Goal: Transaction & Acquisition: Book appointment/travel/reservation

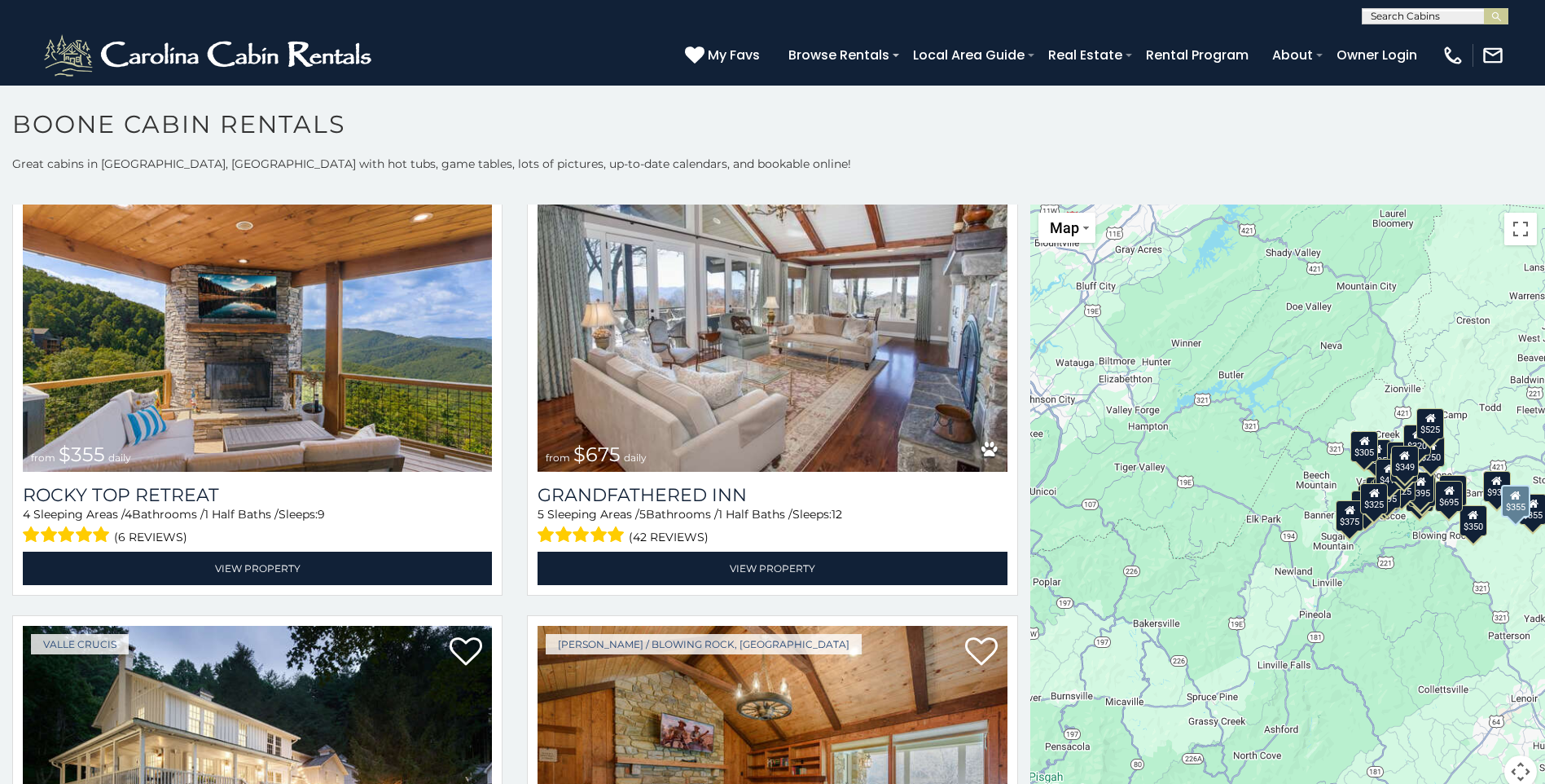
scroll to position [1059, 0]
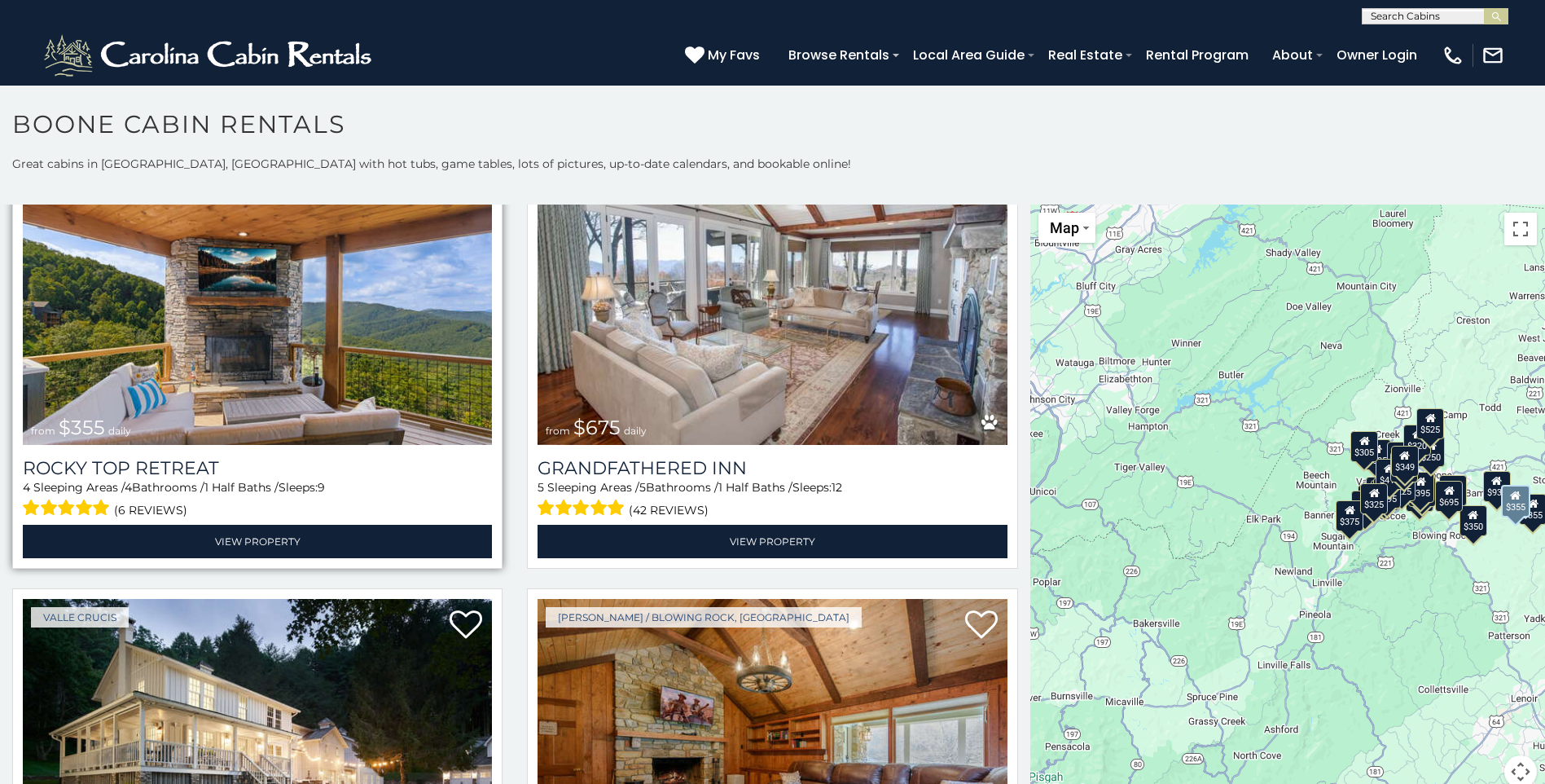
click at [247, 324] on img at bounding box center [258, 288] width 469 height 315
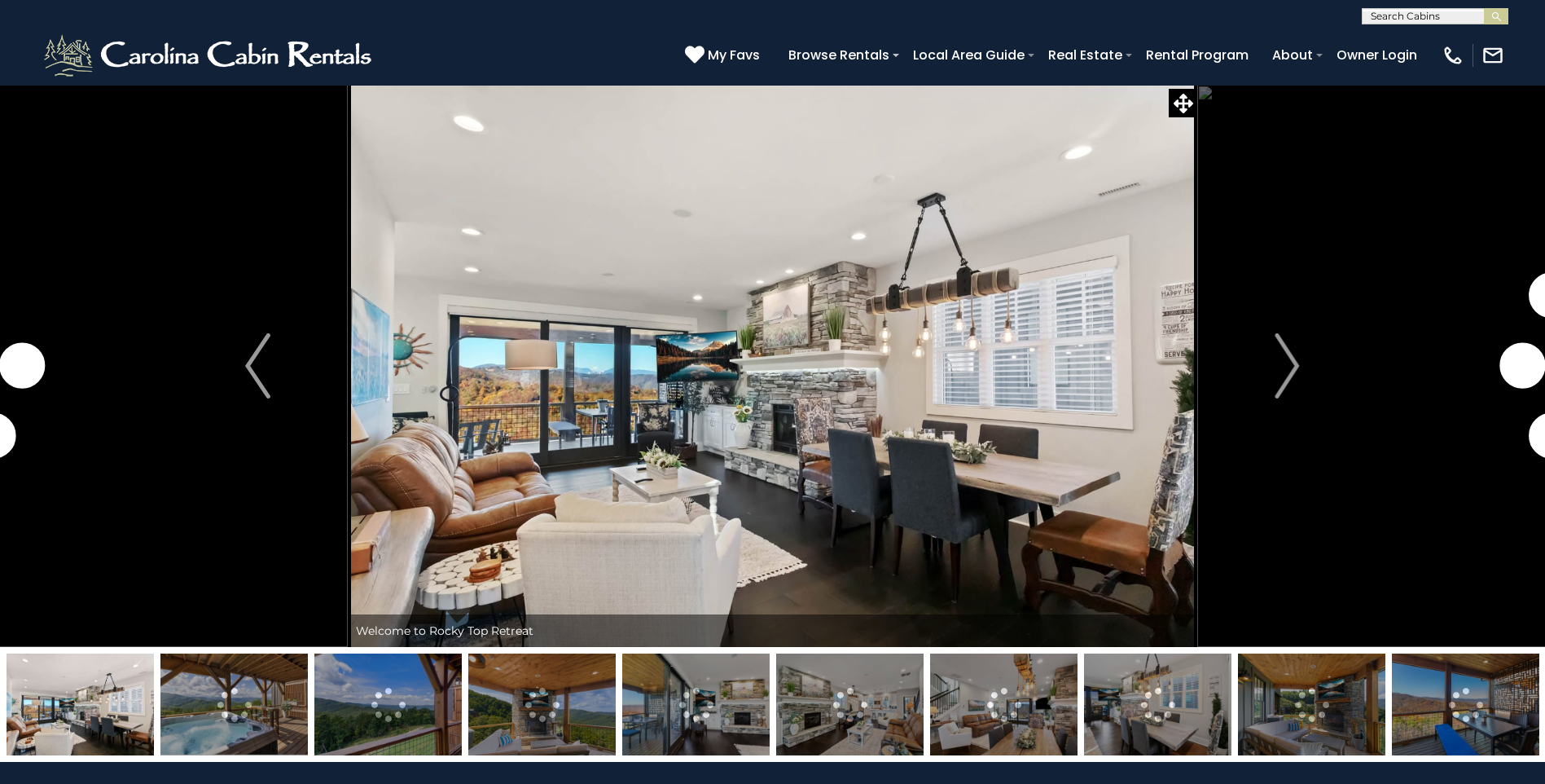
scroll to position [81, 0]
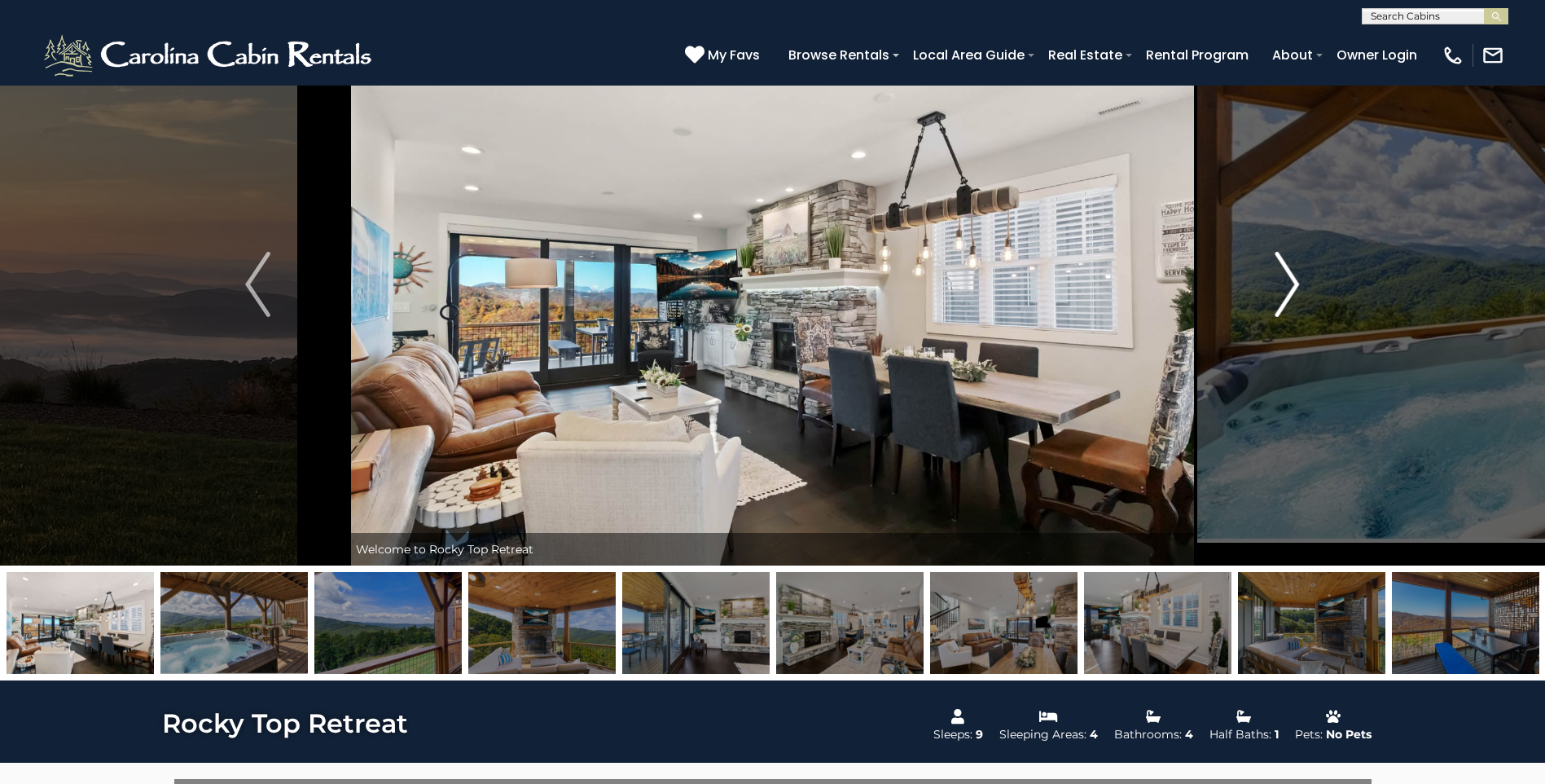
click at [1287, 276] on img "Next" at bounding box center [1286, 284] width 24 height 65
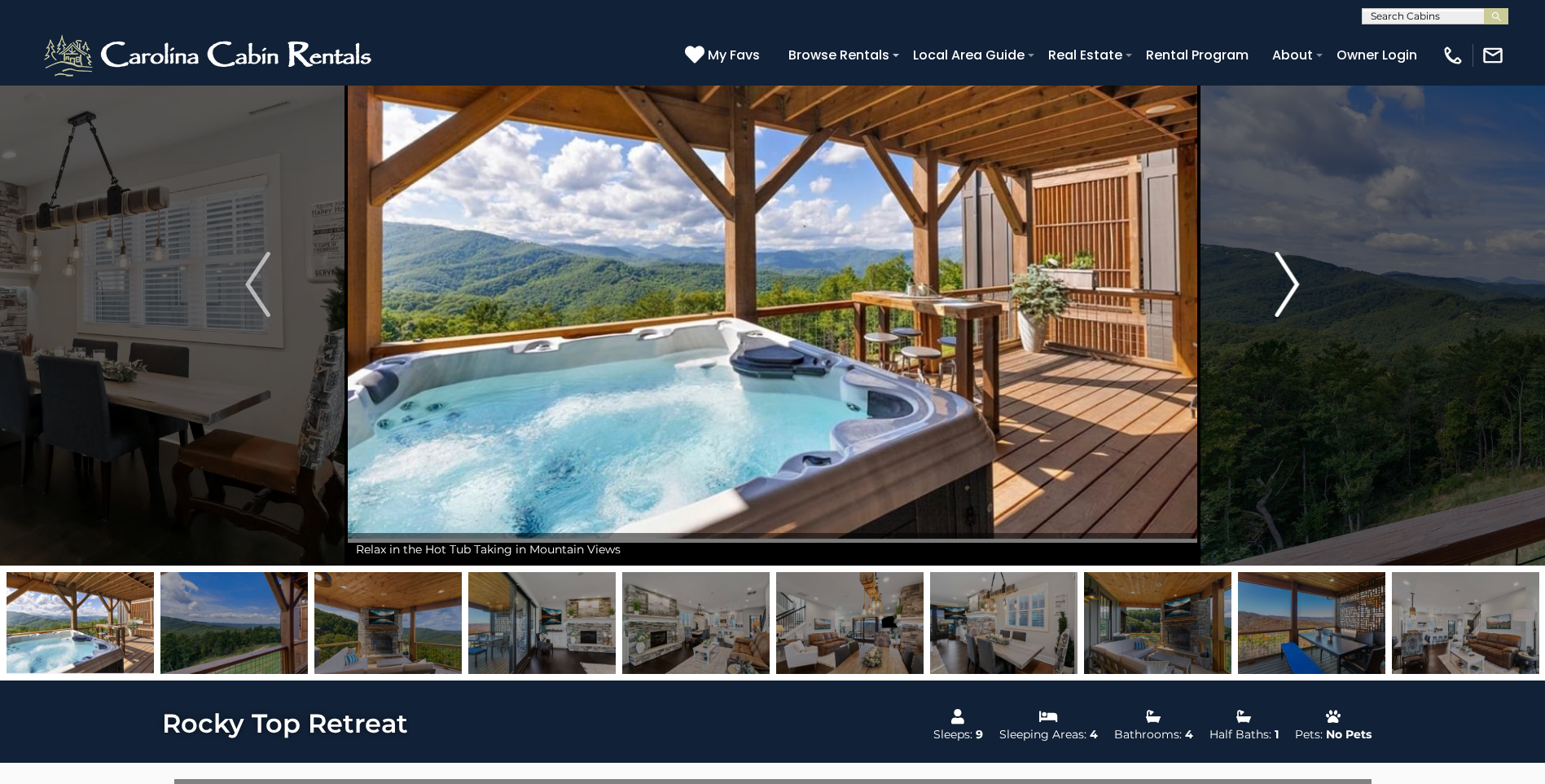
click at [1287, 276] on img "Next" at bounding box center [1286, 284] width 24 height 65
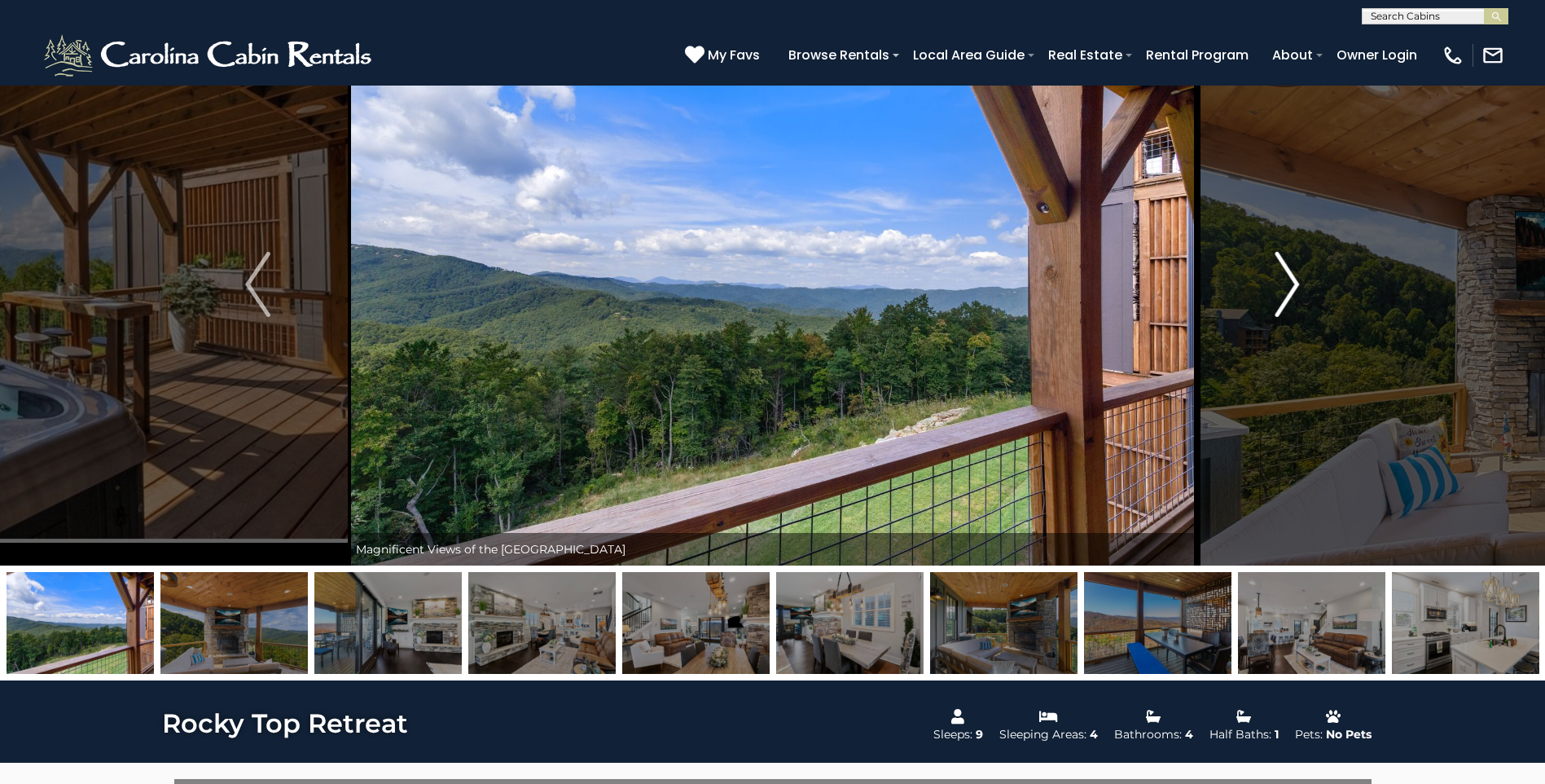
click at [1287, 276] on img "Next" at bounding box center [1286, 284] width 24 height 65
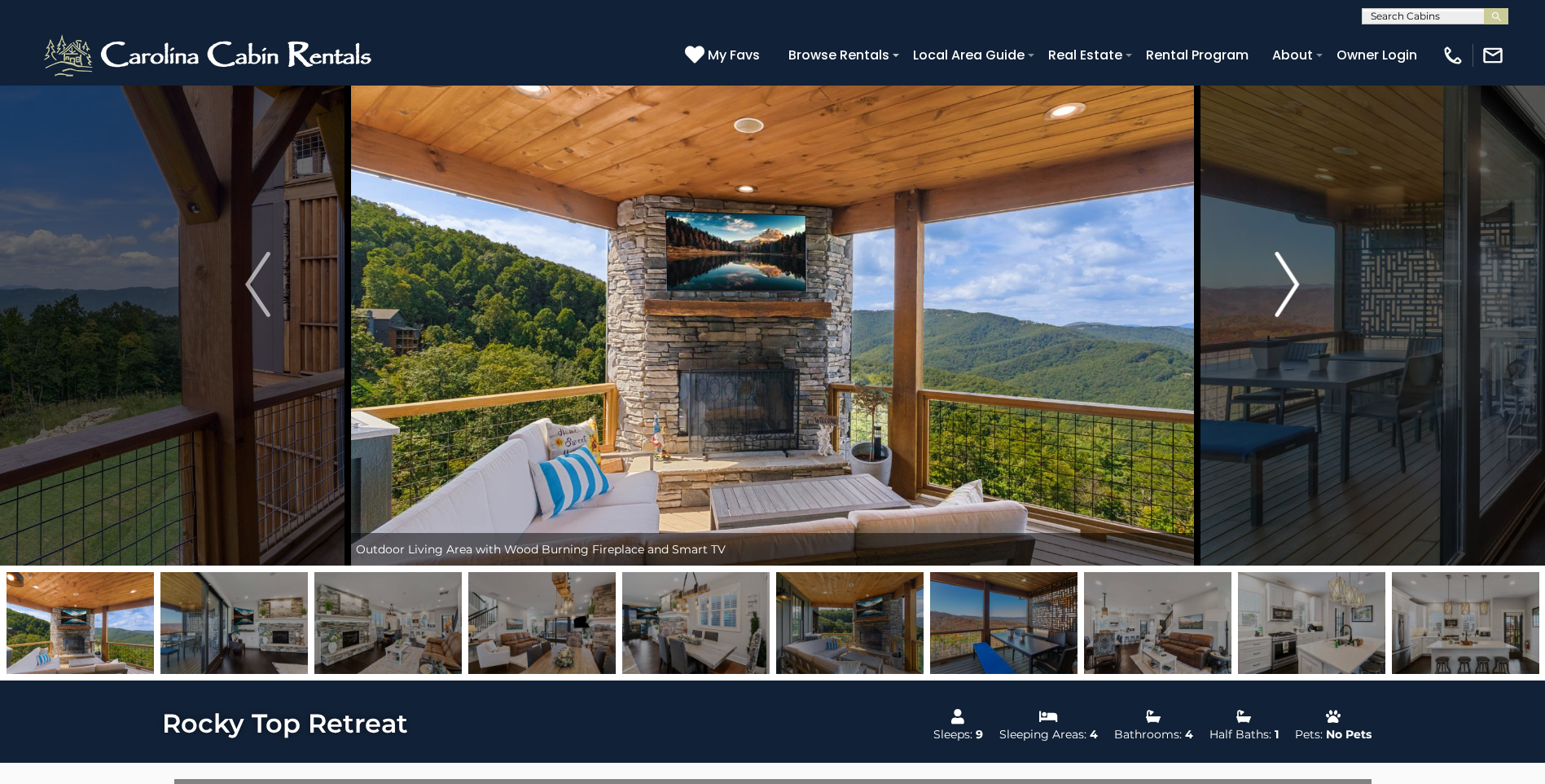
click at [1287, 276] on img "Next" at bounding box center [1286, 284] width 24 height 65
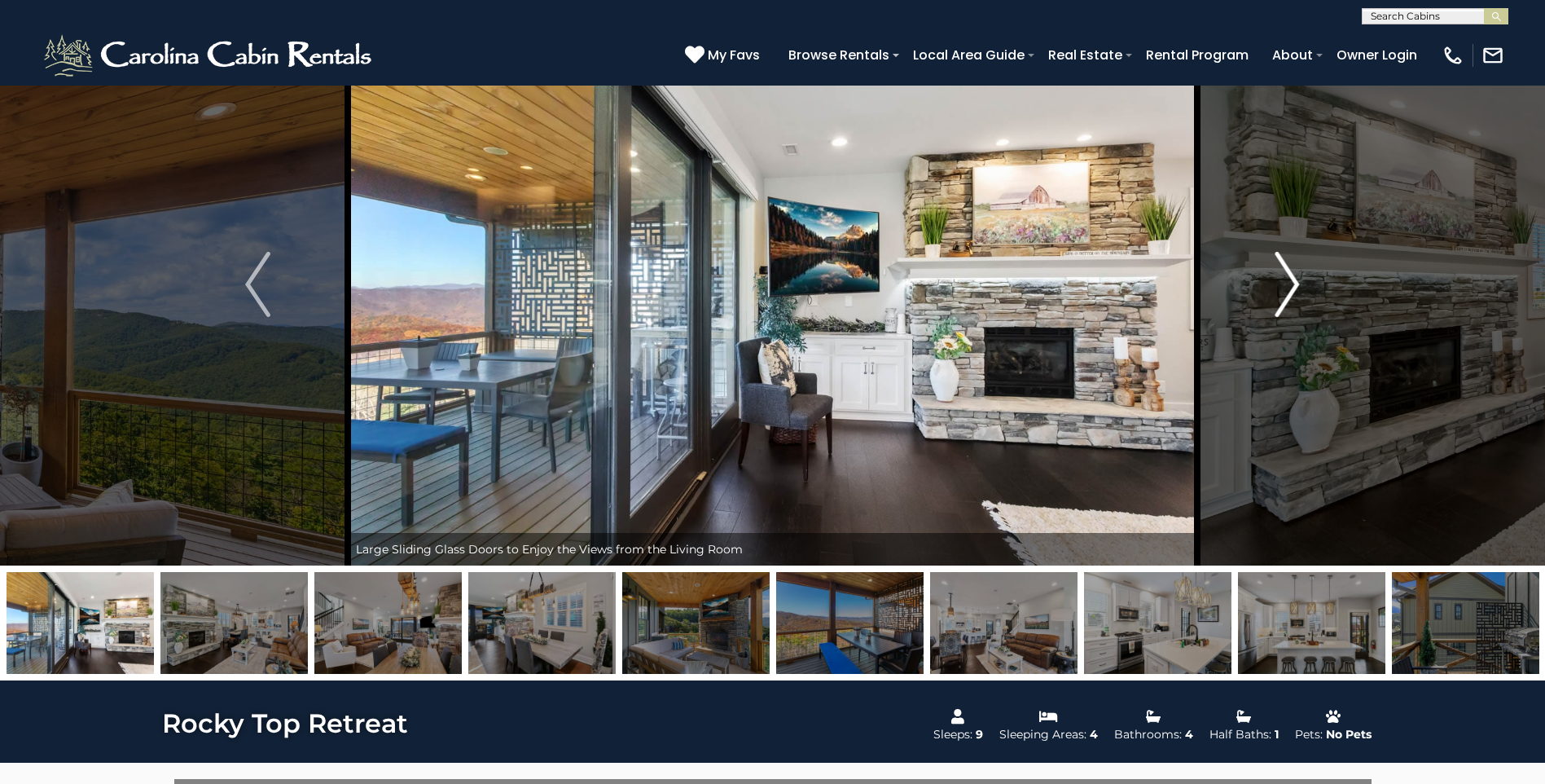
click at [1287, 276] on img "Next" at bounding box center [1286, 284] width 24 height 65
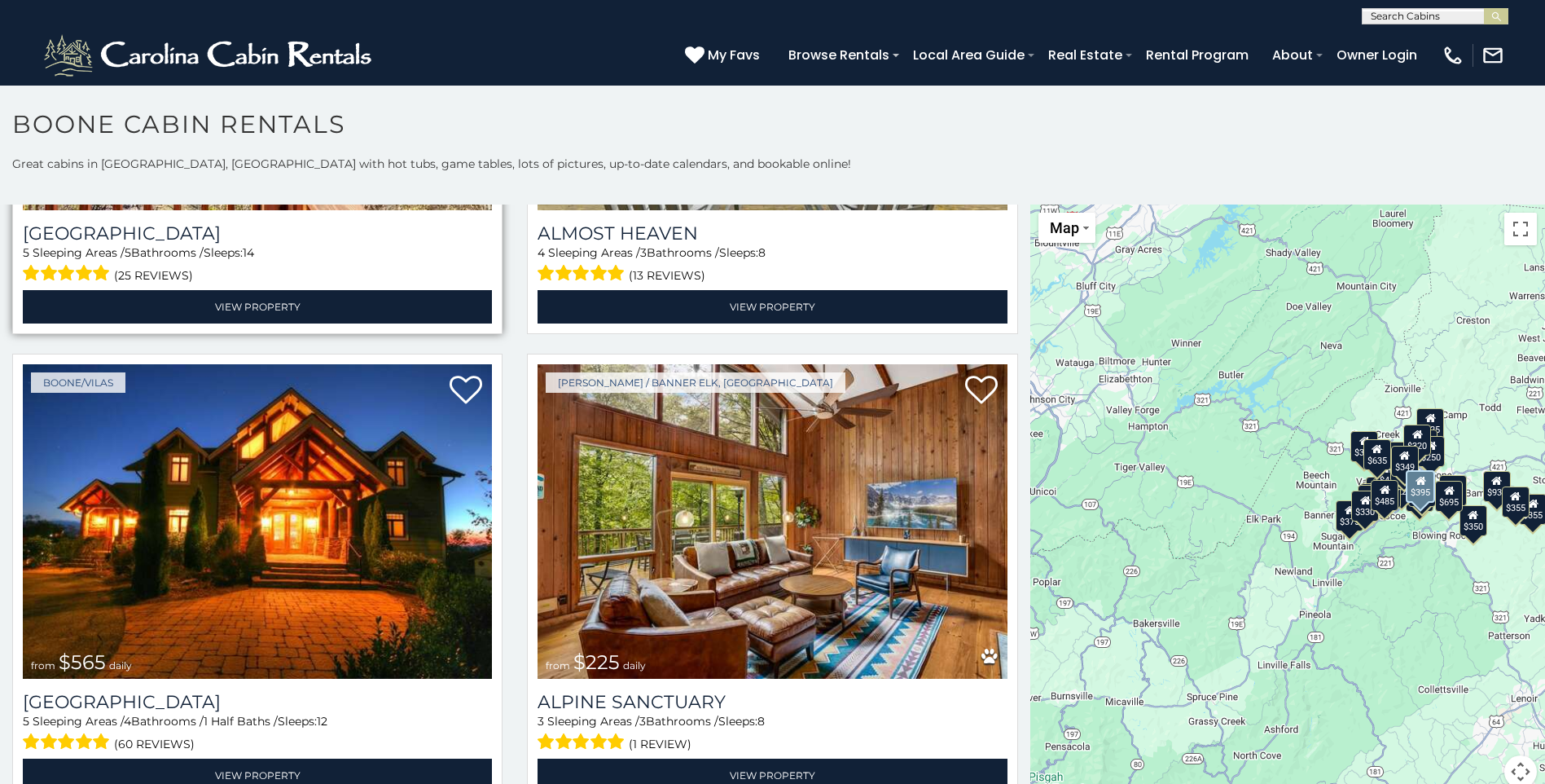
scroll to position [3665, 0]
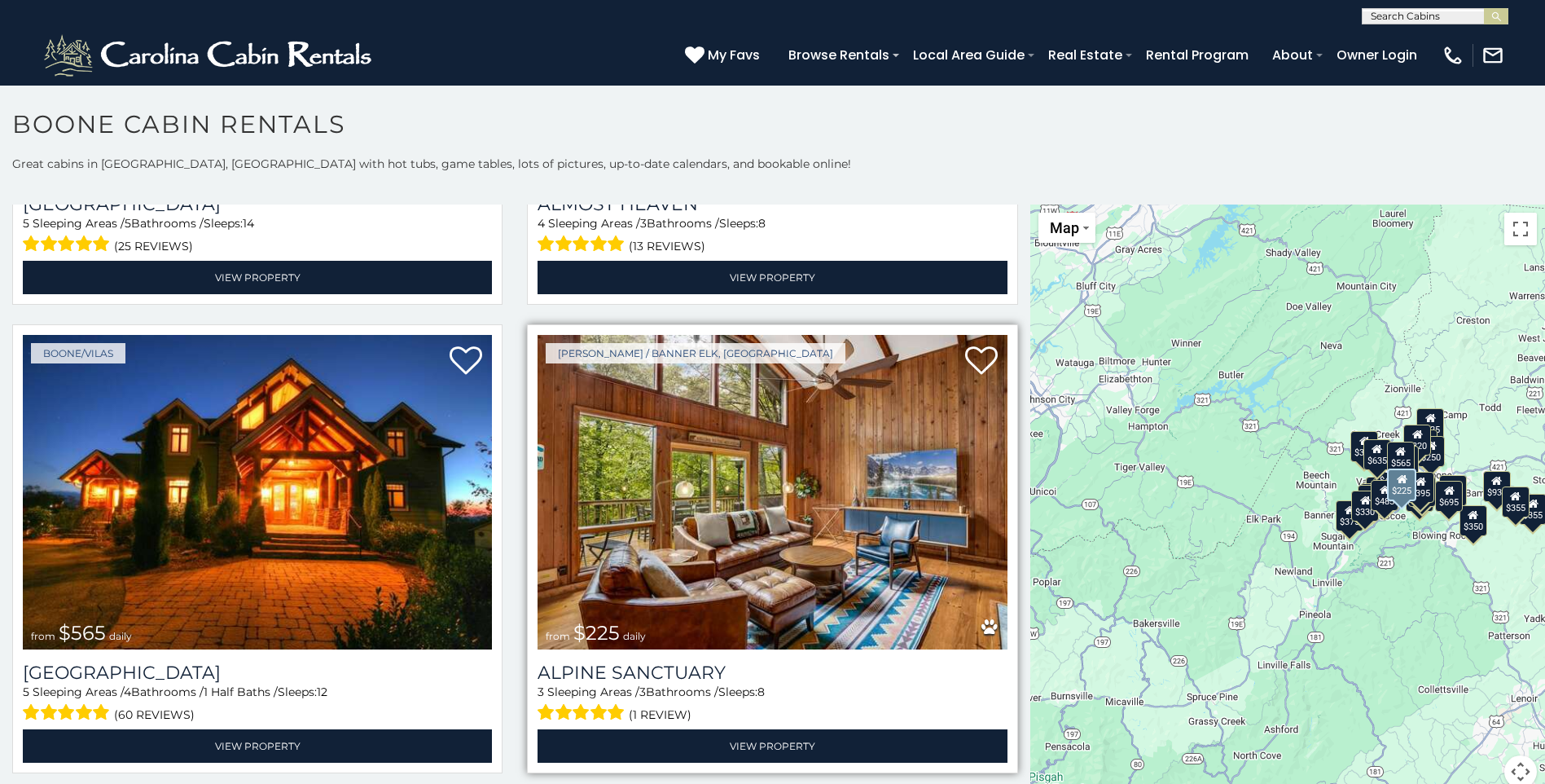
click at [743, 442] on img at bounding box center [772, 492] width 469 height 315
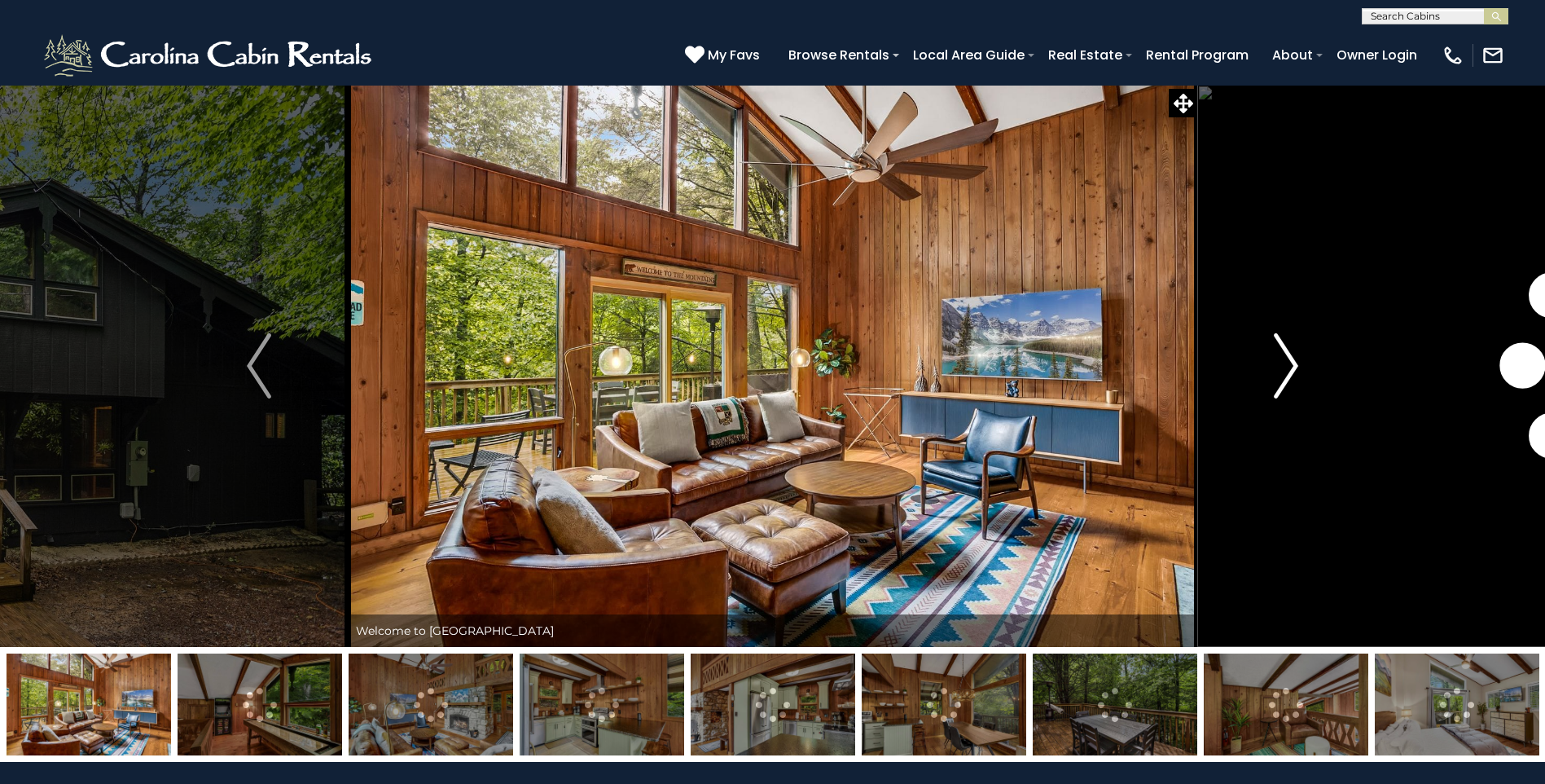
click at [1289, 358] on img "Next" at bounding box center [1285, 365] width 24 height 65
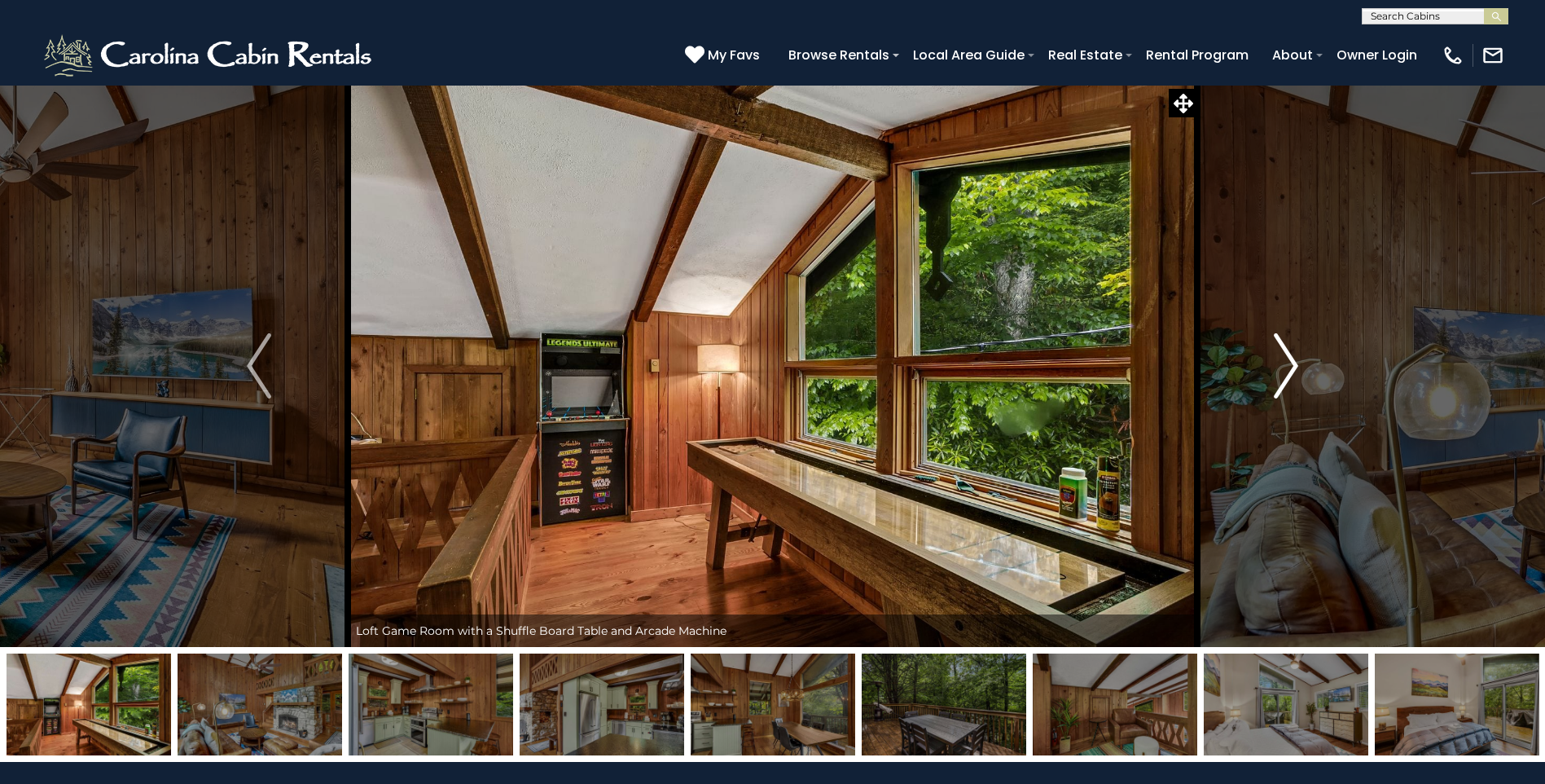
click at [1289, 358] on img "Next" at bounding box center [1285, 365] width 24 height 65
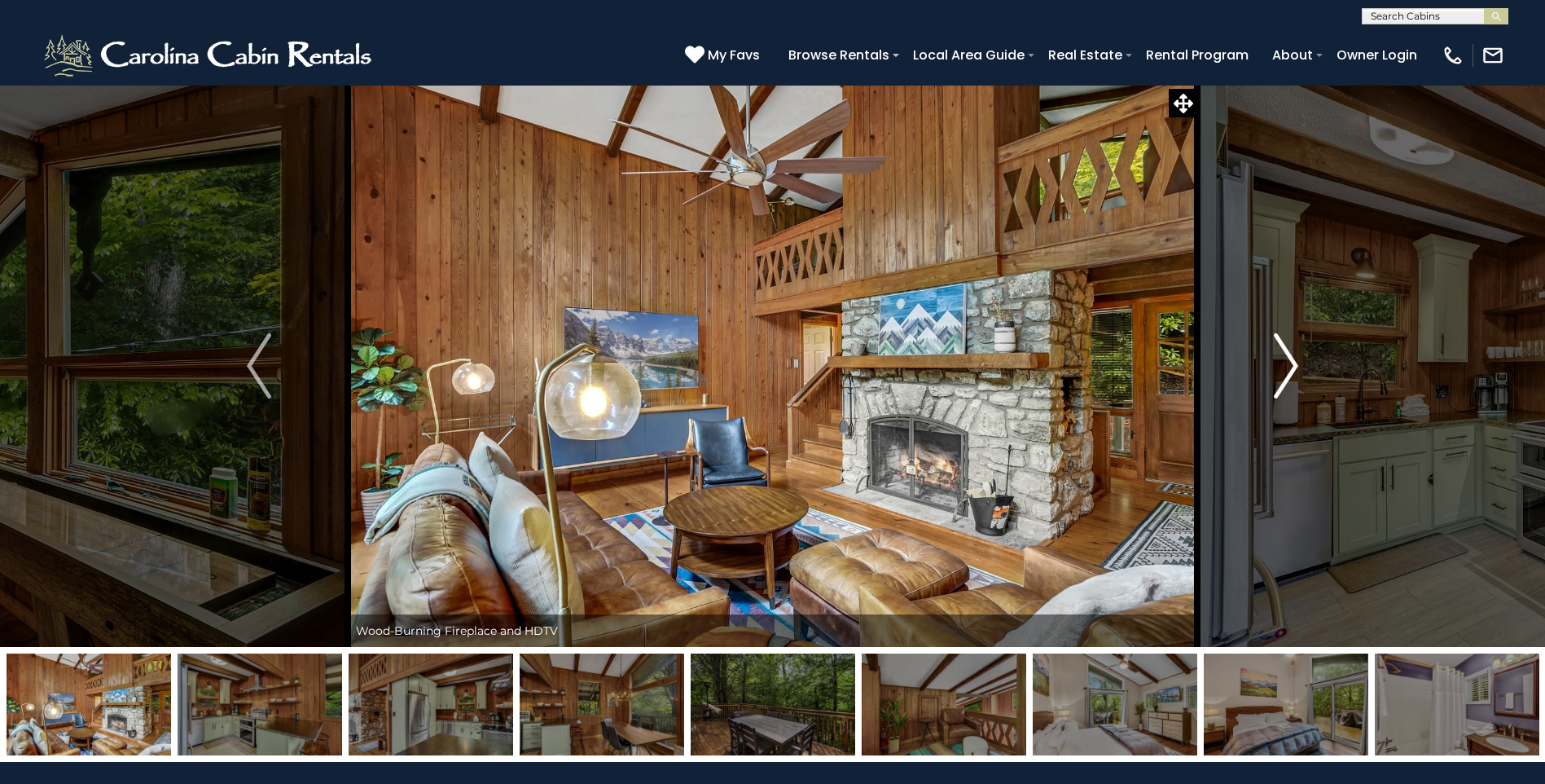
click at [1289, 358] on img "Next" at bounding box center [1285, 365] width 24 height 65
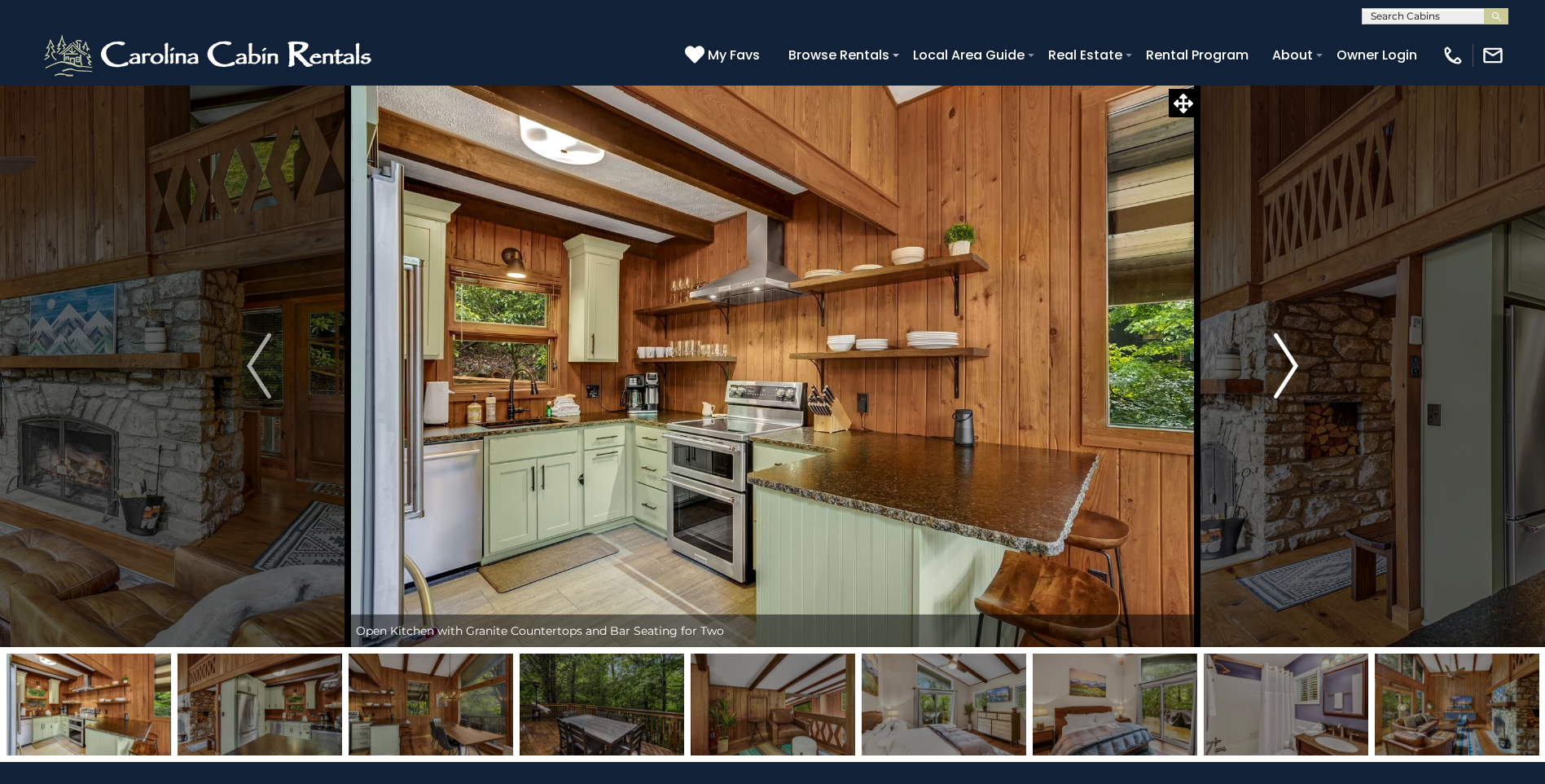
click at [1289, 358] on img "Next" at bounding box center [1285, 365] width 24 height 65
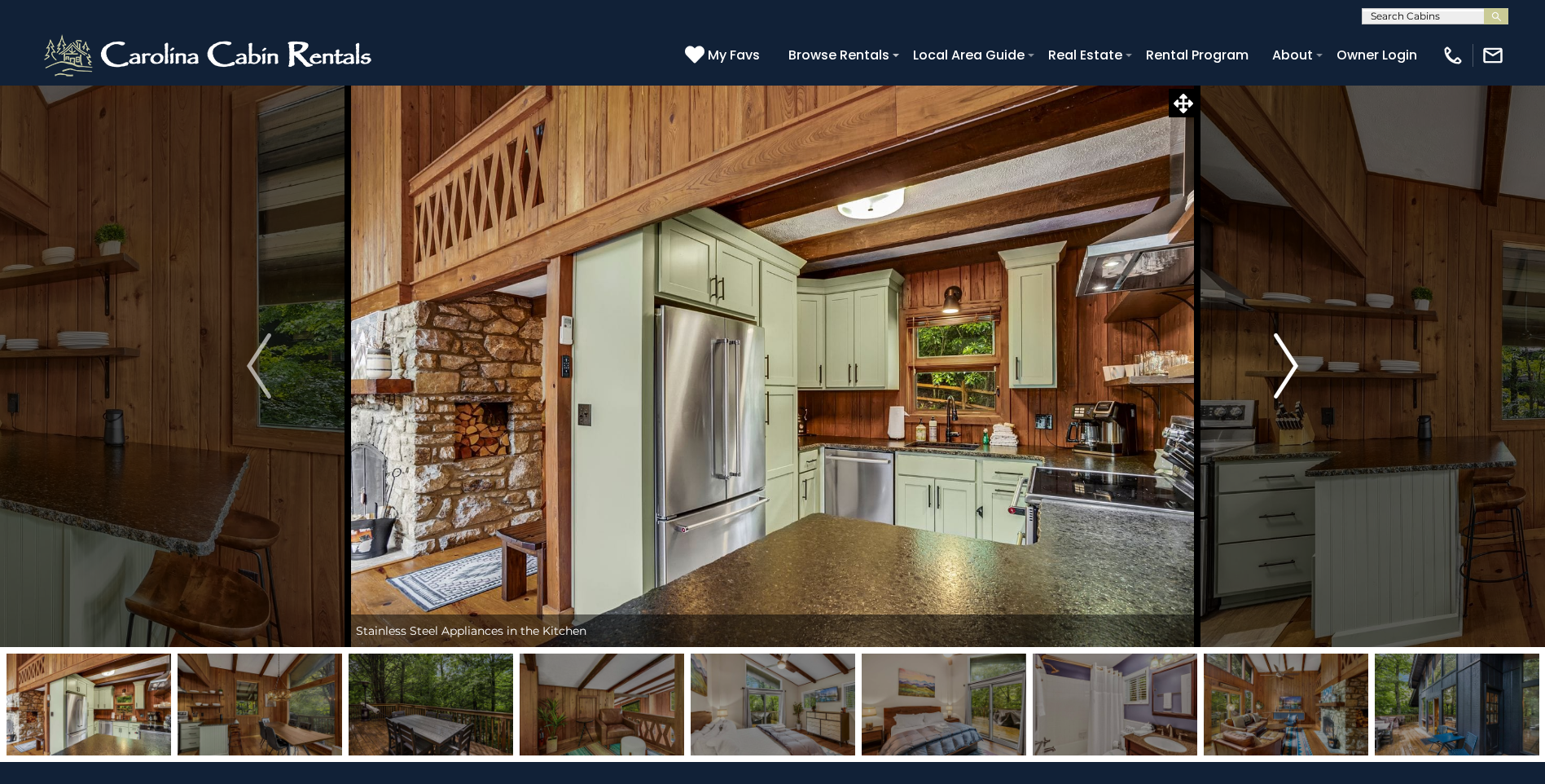
click at [1289, 358] on img "Next" at bounding box center [1285, 365] width 24 height 65
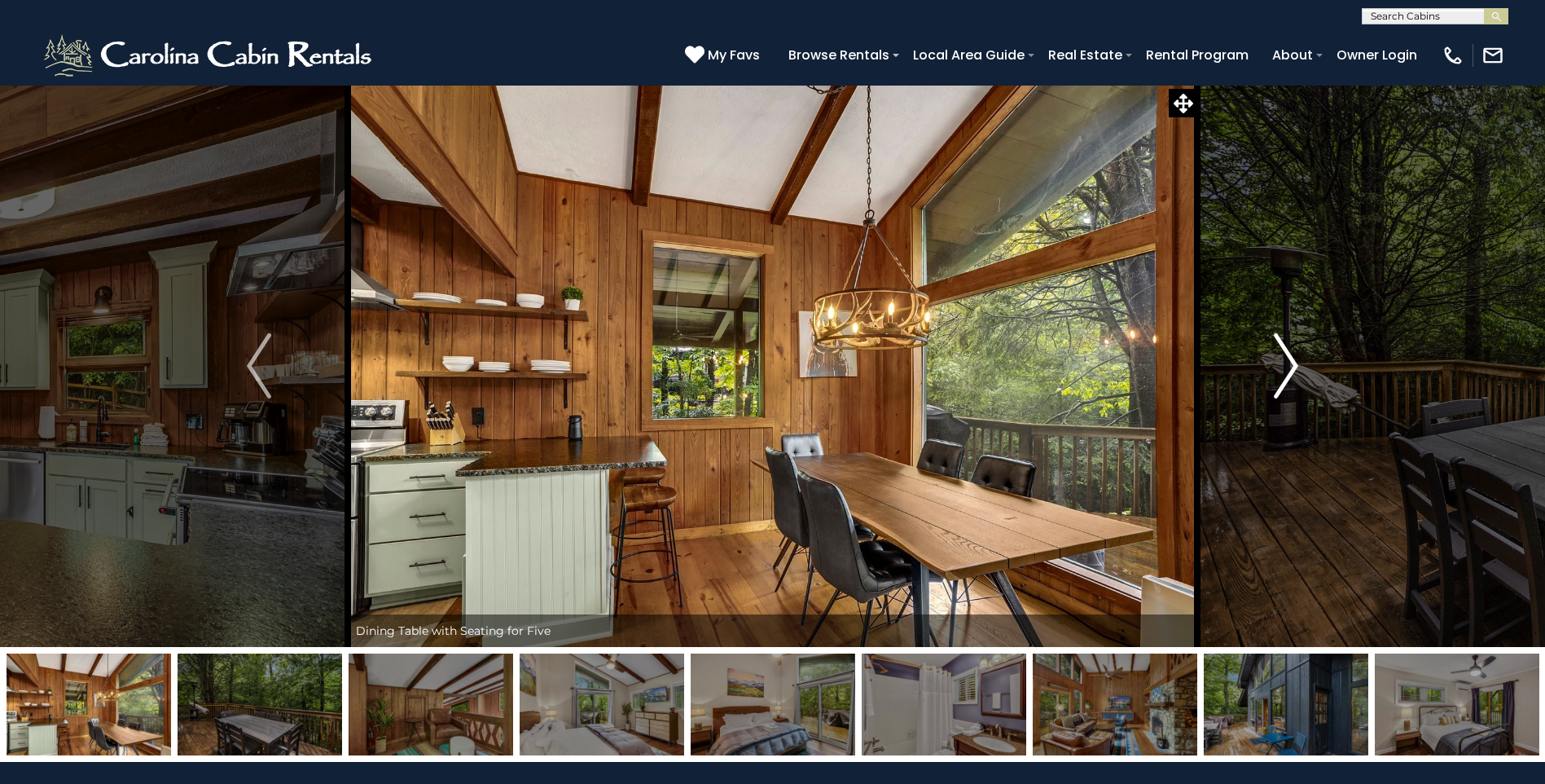
click at [1289, 358] on img "Next" at bounding box center [1285, 365] width 24 height 65
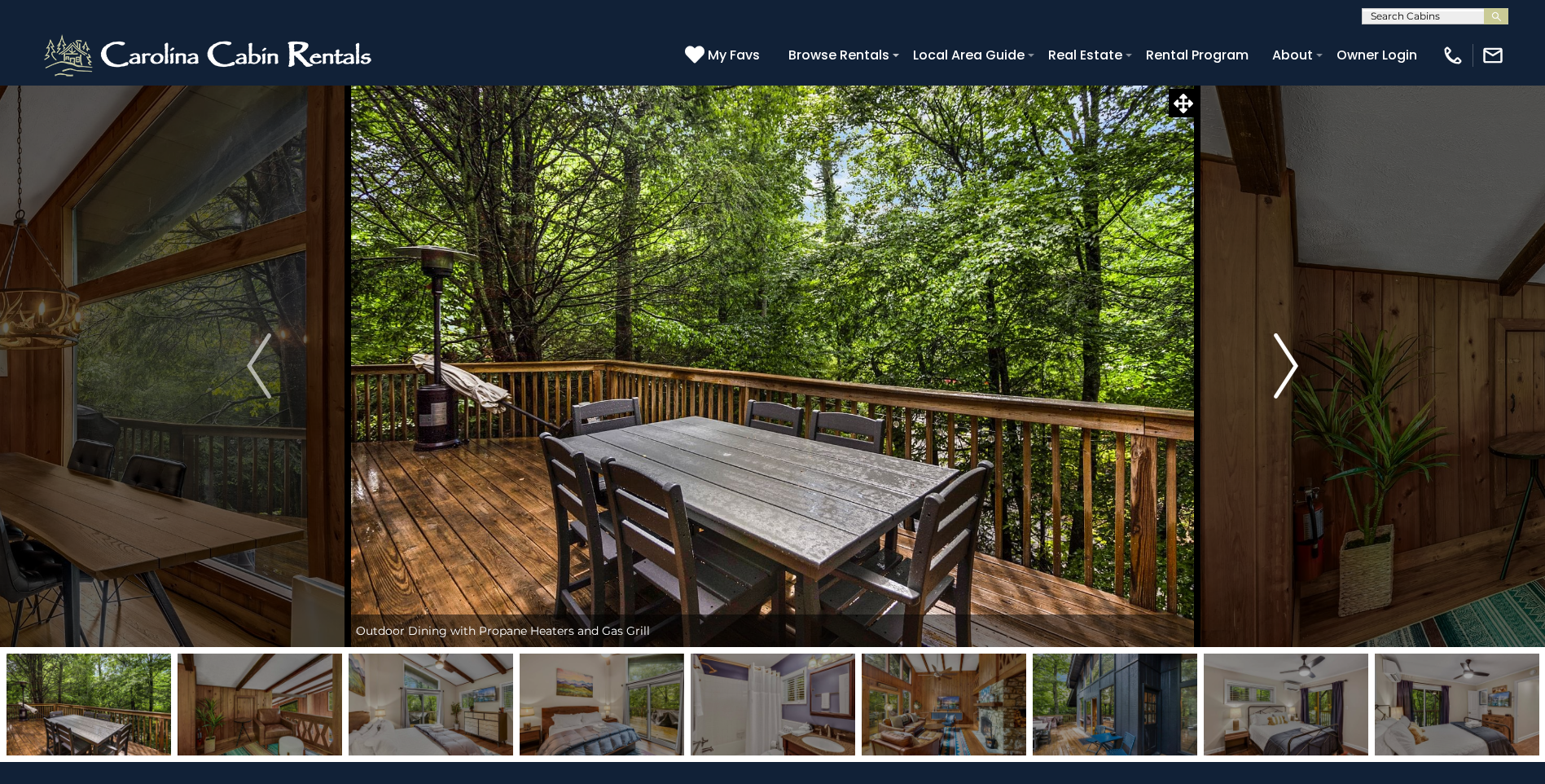
click at [1289, 358] on img "Next" at bounding box center [1285, 365] width 24 height 65
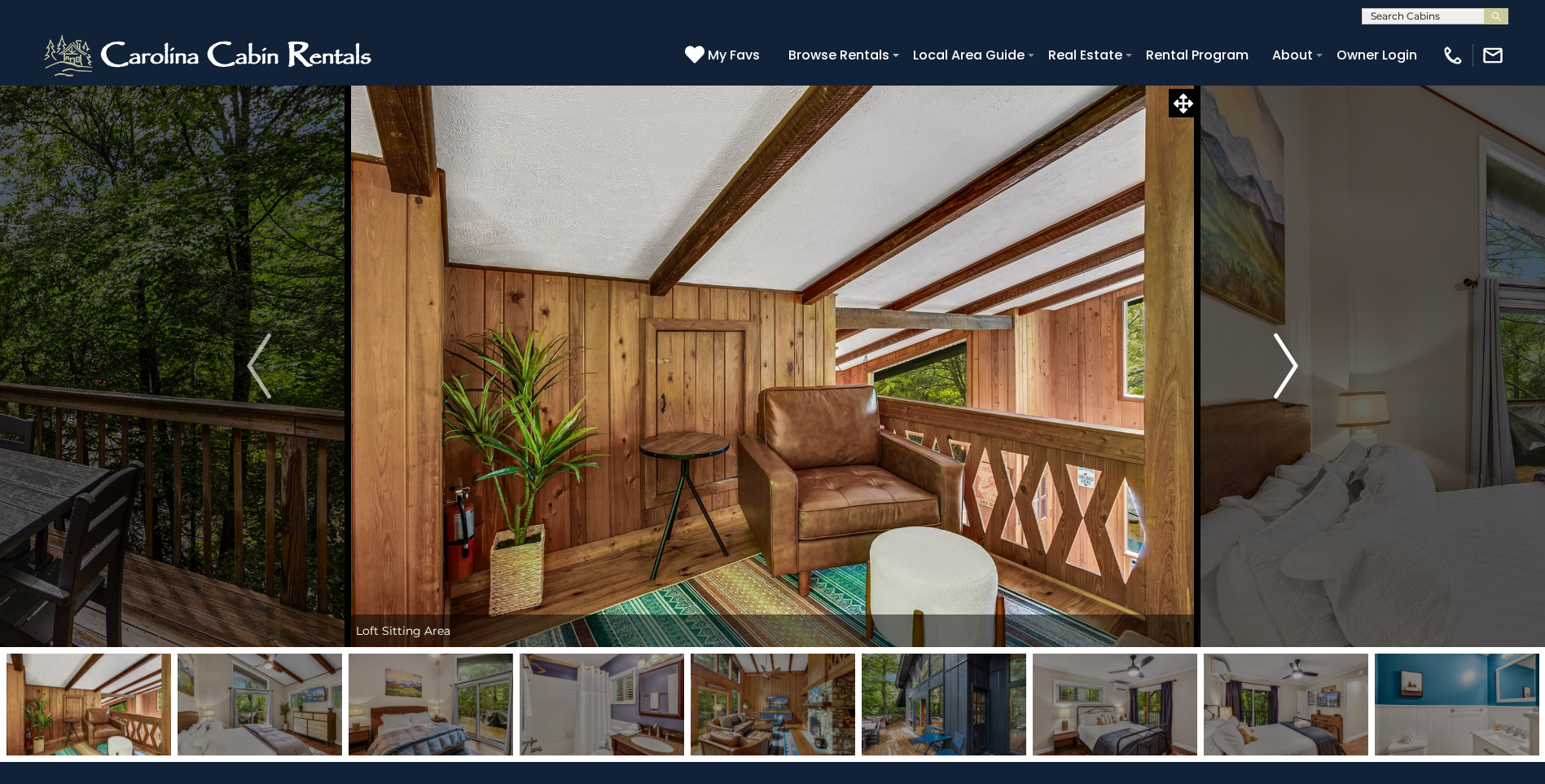
click at [1289, 358] on img "Next" at bounding box center [1285, 365] width 24 height 65
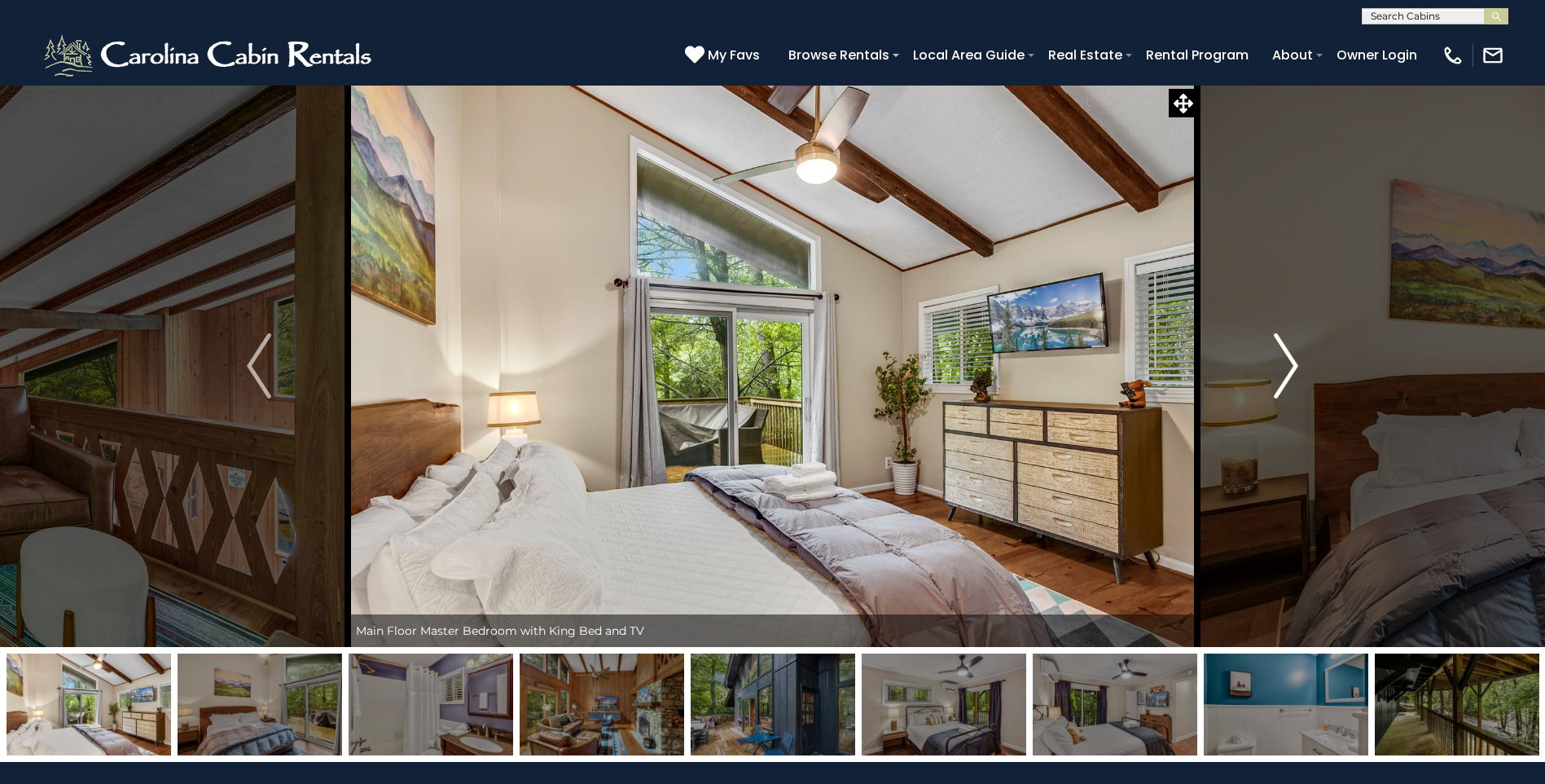
click at [1289, 358] on img "Next" at bounding box center [1285, 365] width 24 height 65
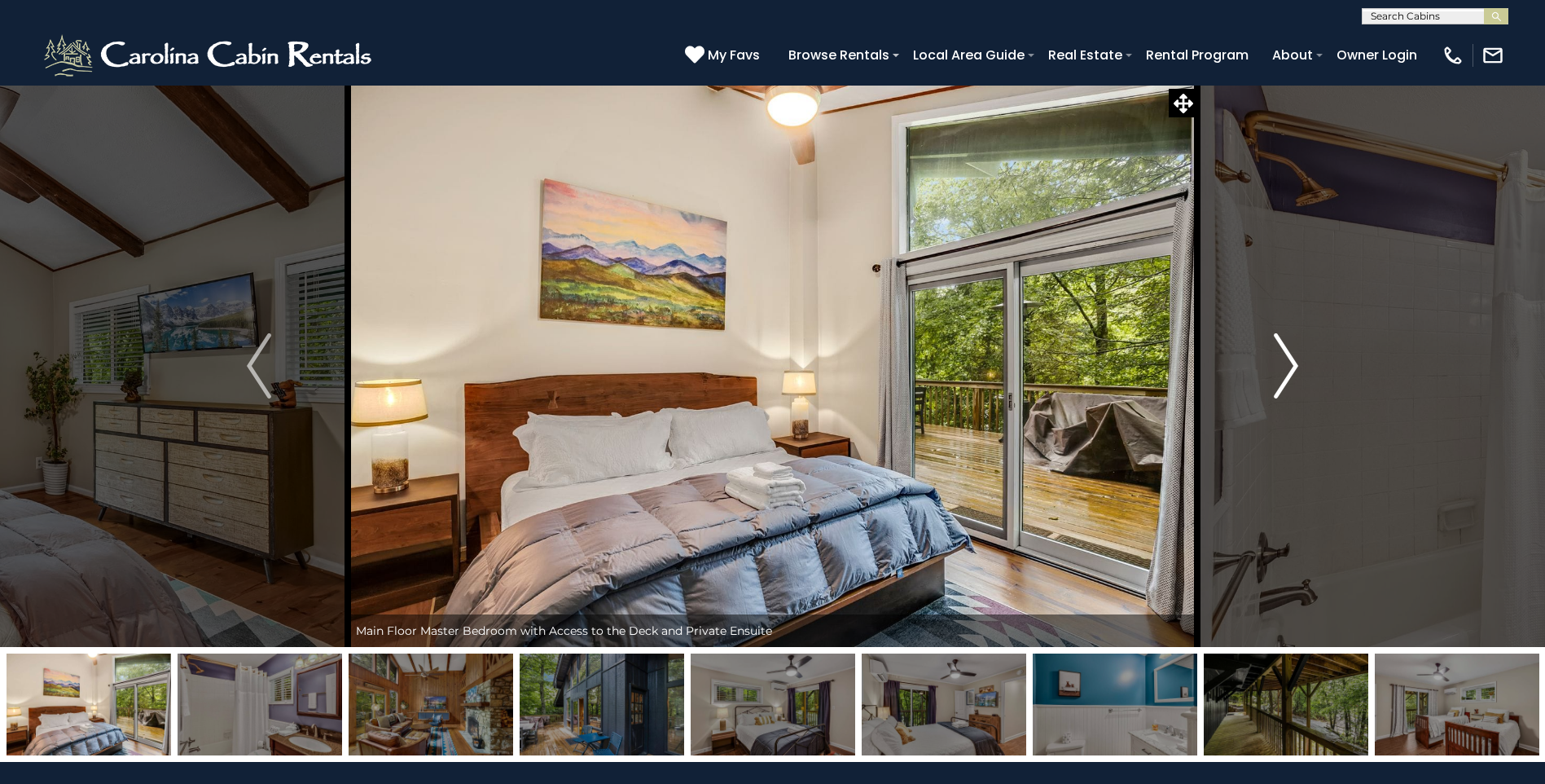
click at [1289, 358] on img "Next" at bounding box center [1285, 365] width 24 height 65
